Goal: Navigation & Orientation: Find specific page/section

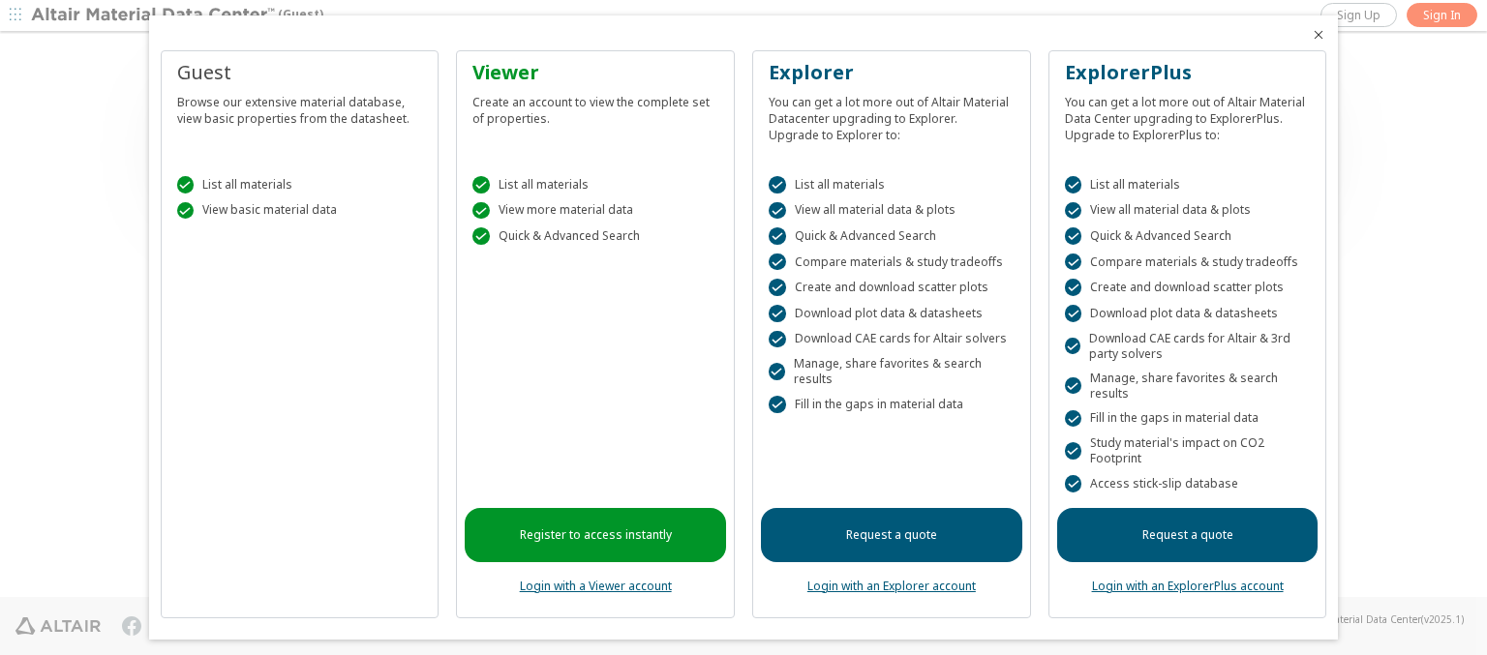
click at [1311, 35] on icon "Close" at bounding box center [1318, 34] width 15 height 15
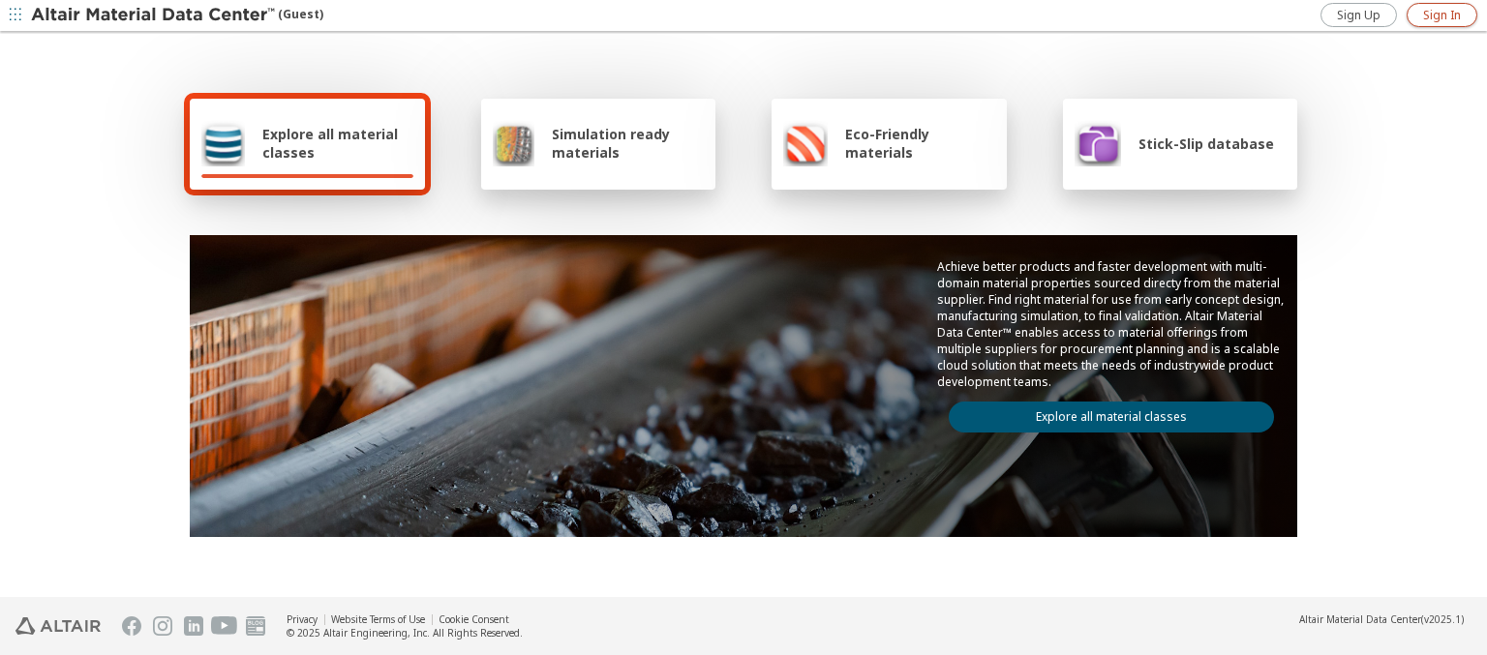
click at [1441, 15] on span "Sign In" at bounding box center [1442, 15] width 38 height 15
click at [154, 15] on img at bounding box center [154, 15] width 247 height 19
click at [330, 143] on span "Explore all material classes" at bounding box center [337, 143] width 151 height 37
click at [1103, 412] on link "Explore all material classes" at bounding box center [1111, 417] width 325 height 31
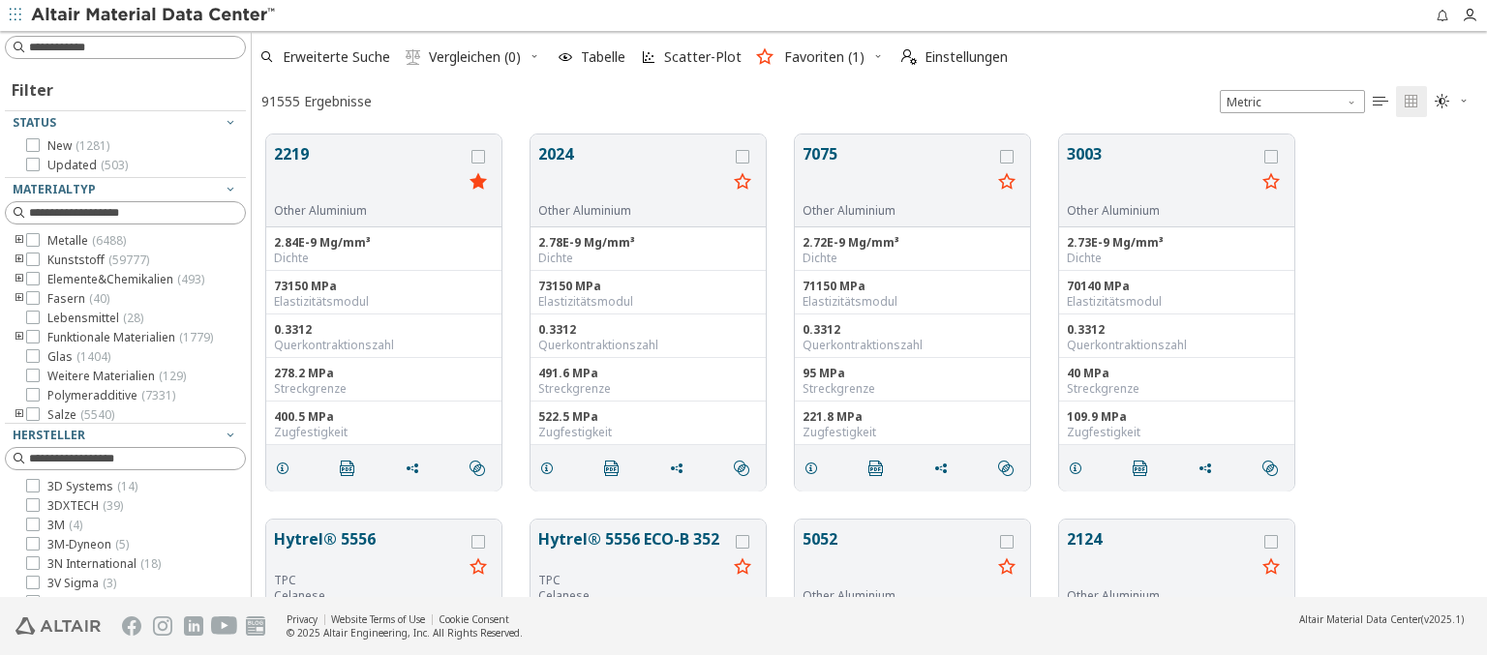
scroll to position [463, 1220]
click at [154, 15] on img at bounding box center [154, 15] width 247 height 19
